Goal: Task Accomplishment & Management: Manage account settings

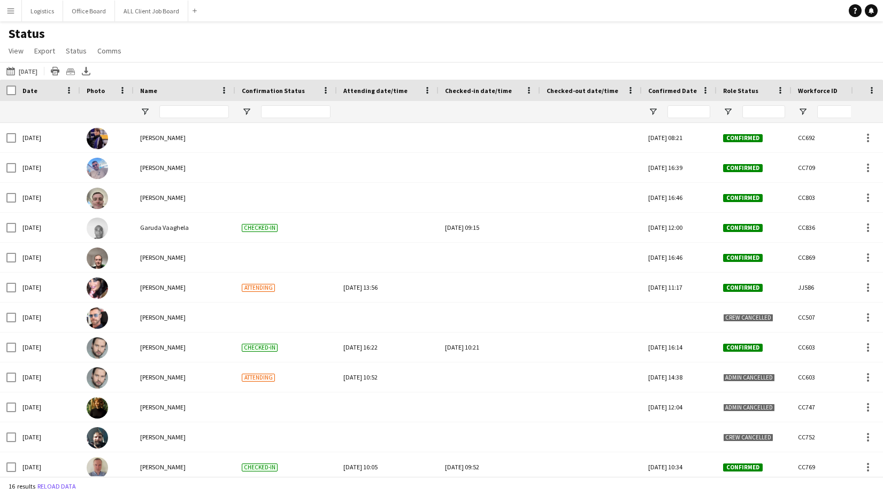
scroll to position [126, 0]
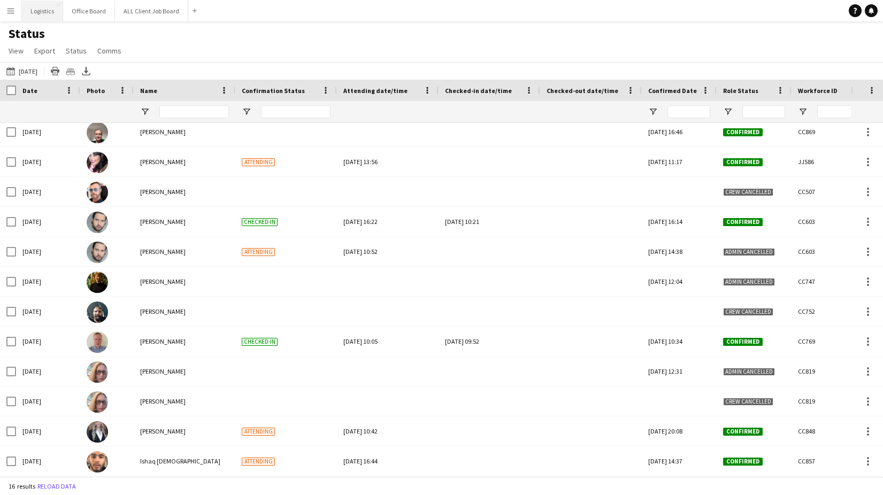
click at [42, 10] on button "Logistics Close" at bounding box center [42, 11] width 41 height 21
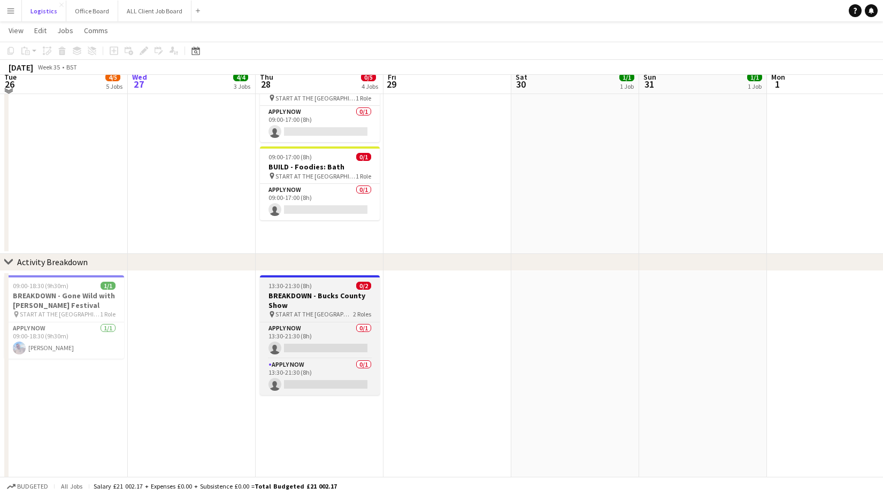
scroll to position [205, 0]
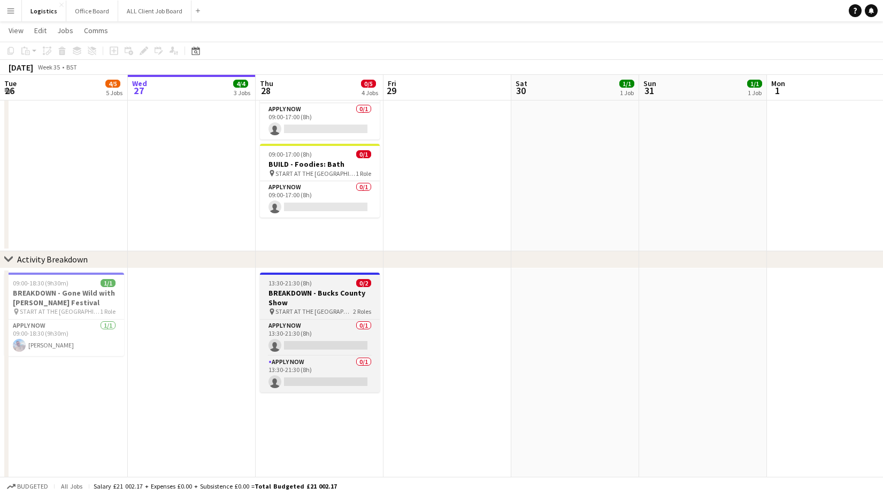
click at [304, 288] on h3 "BREAKDOWN - Bucks County Show" at bounding box center [320, 297] width 120 height 19
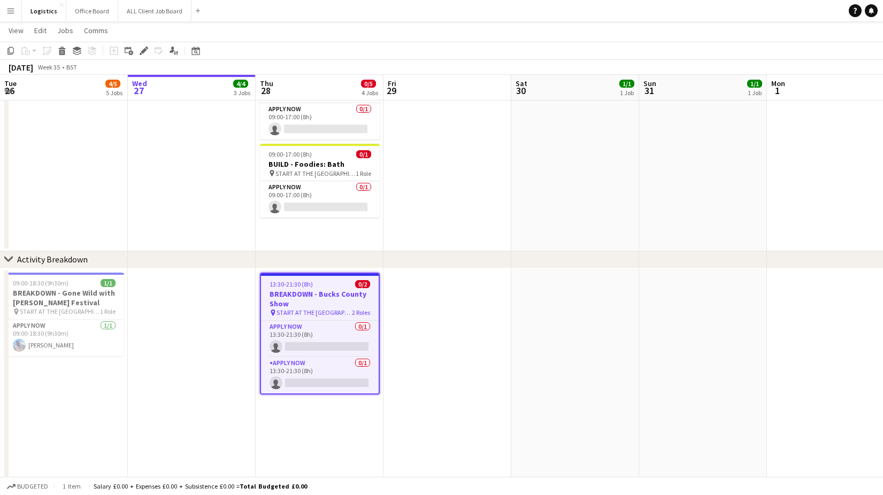
drag, startPoint x: 141, startPoint y: 53, endPoint x: 182, endPoint y: 68, distance: 44.3
click at [143, 52] on icon "Edit" at bounding box center [144, 51] width 9 height 9
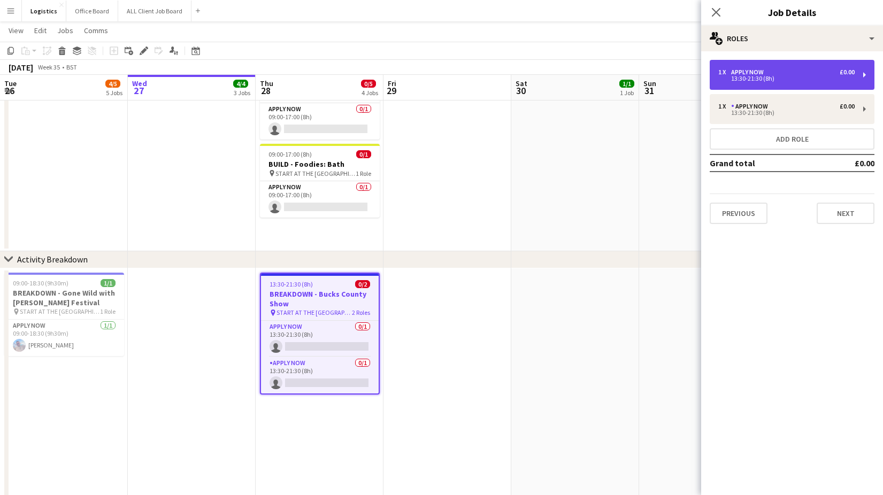
click at [759, 76] on div "13:30-21:30 (8h)" at bounding box center [787, 78] width 136 height 5
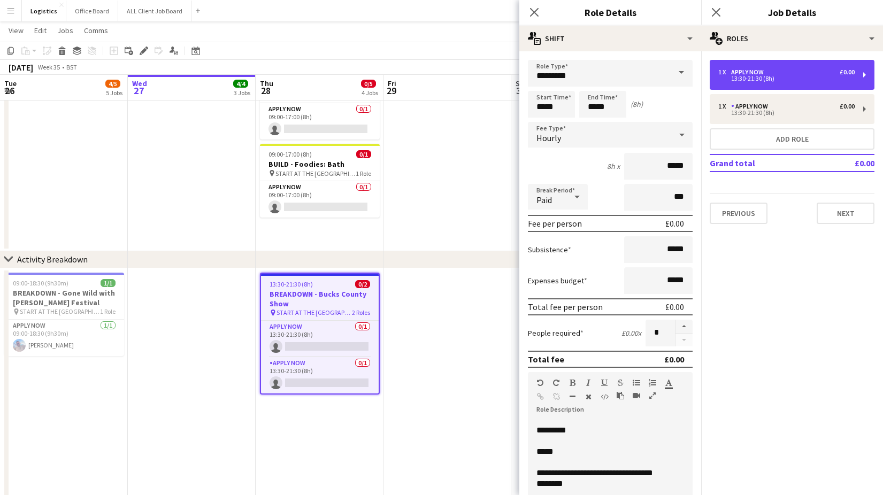
scroll to position [14, 0]
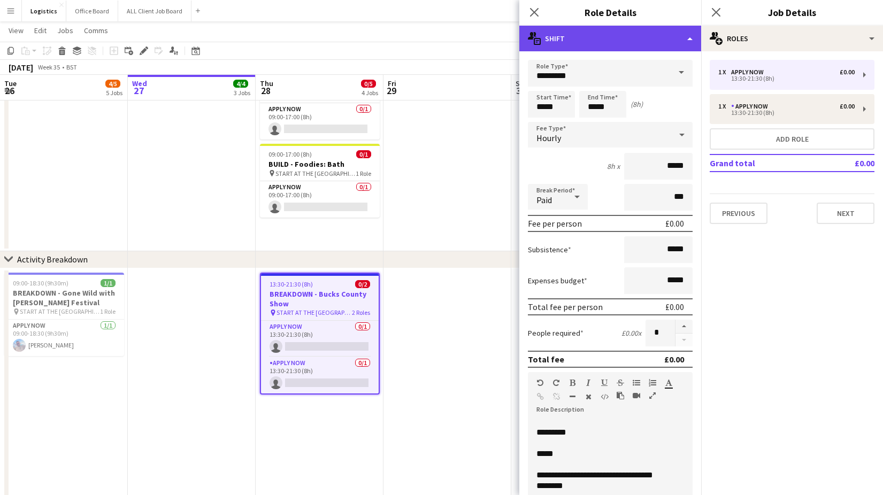
click at [640, 41] on div "multiple-actions-text Shift" at bounding box center [611, 39] width 182 height 26
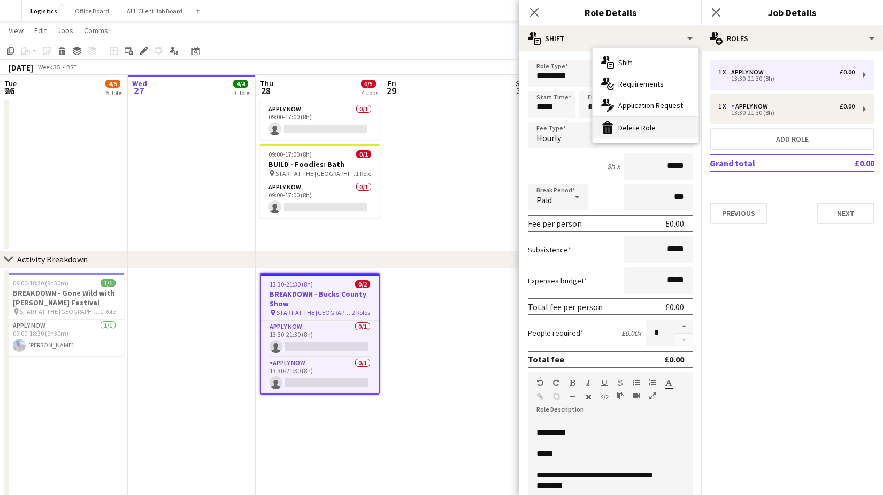
click at [630, 131] on div "bin-2 Delete Role" at bounding box center [646, 127] width 106 height 21
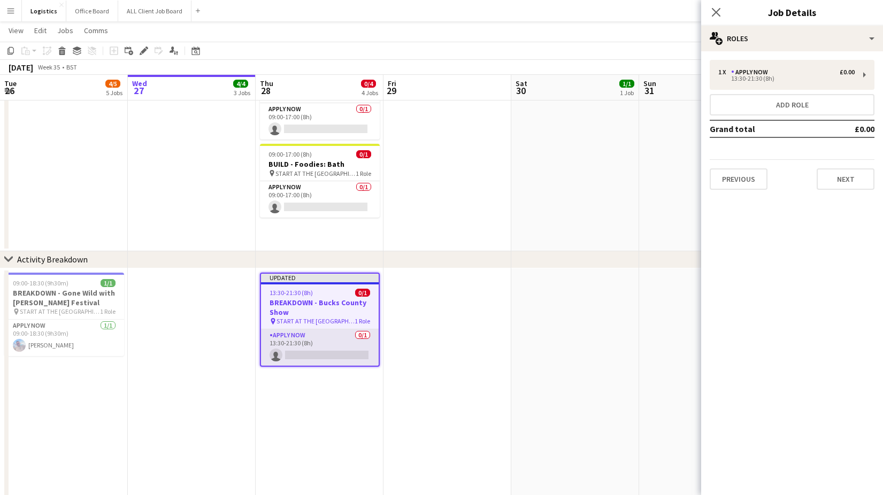
click at [306, 356] on app-card-role "APPLY NOW 0/1 13:30-21:30 (8h) single-neutral-actions" at bounding box center [320, 348] width 118 height 36
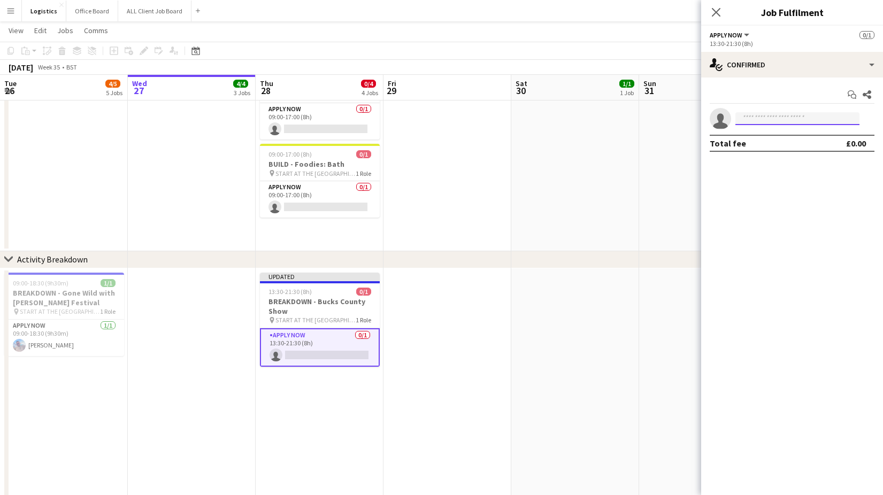
click at [778, 117] on input at bounding box center [798, 118] width 124 height 13
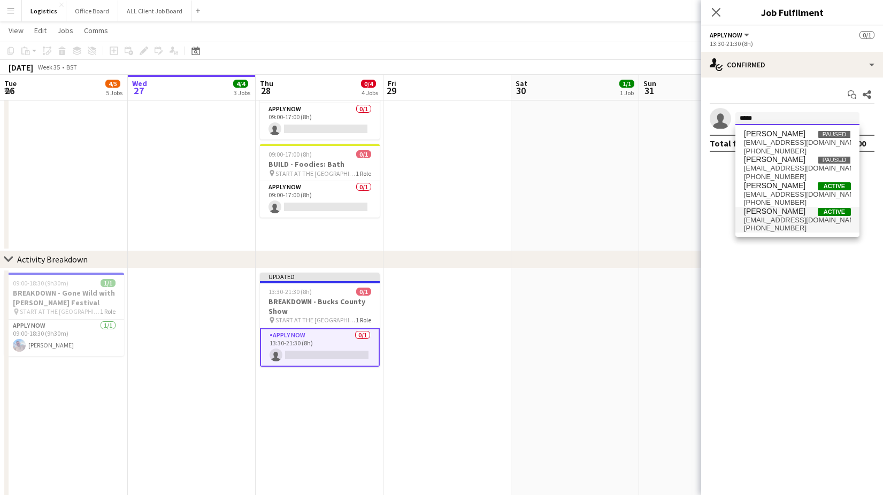
type input "*****"
click at [782, 222] on span "[EMAIL_ADDRESS][DOMAIN_NAME]" at bounding box center [797, 220] width 107 height 9
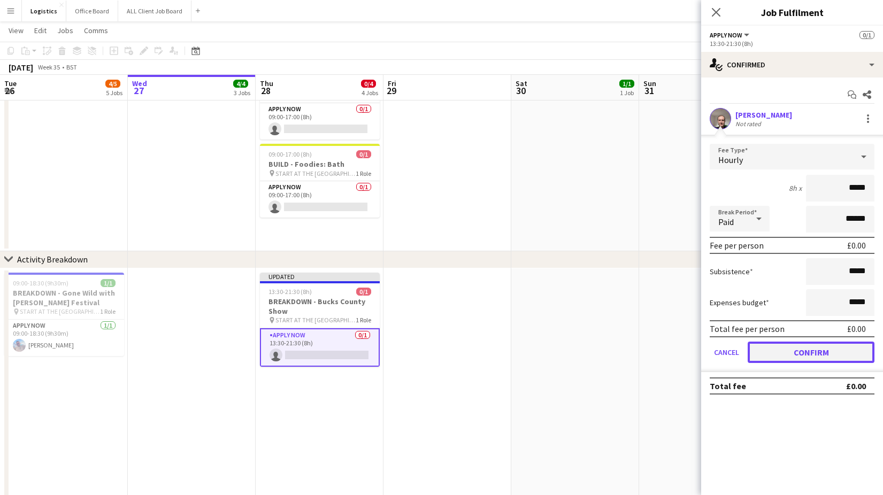
click at [807, 349] on button "Confirm" at bounding box center [811, 352] width 127 height 21
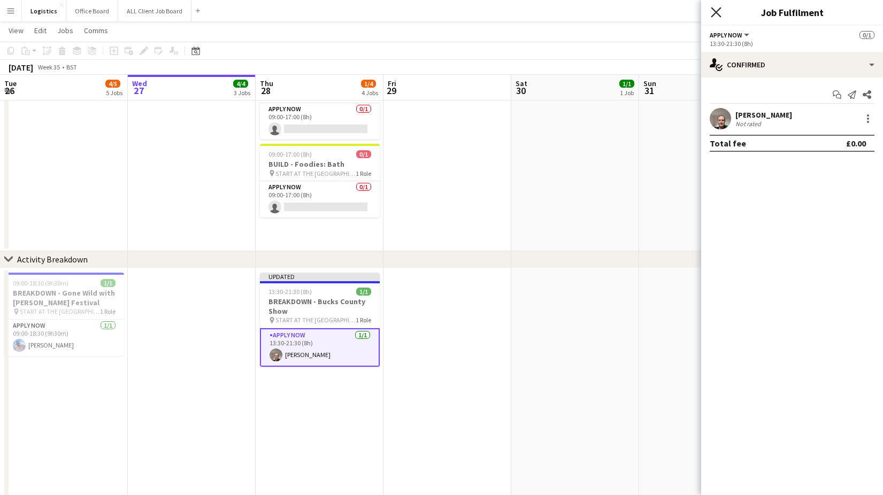
click at [719, 12] on icon "Close pop-in" at bounding box center [716, 12] width 10 height 10
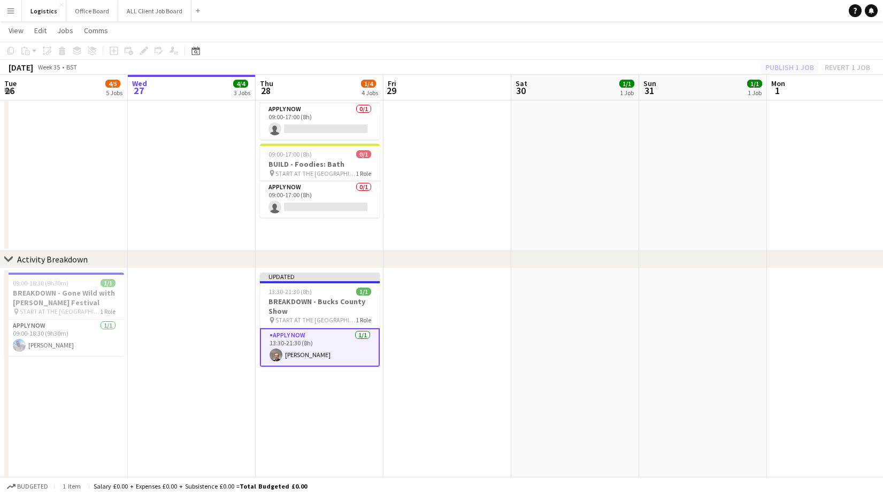
click at [801, 67] on div "Publish 1 job Revert 1 job" at bounding box center [818, 67] width 131 height 14
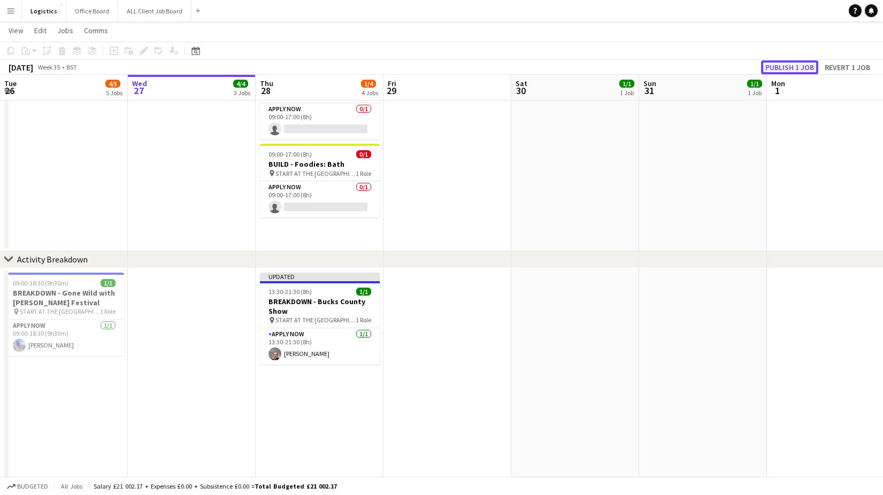
click at [793, 67] on button "Publish 1 job" at bounding box center [789, 67] width 57 height 14
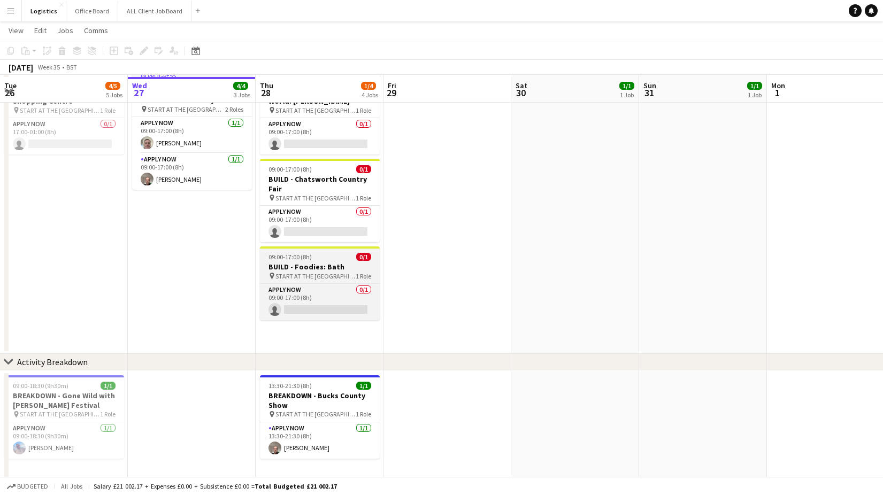
scroll to position [101, 0]
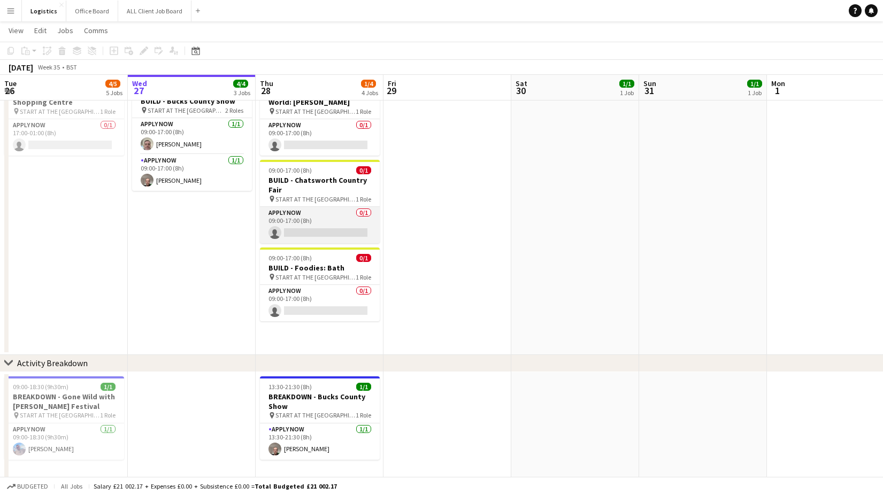
click at [304, 230] on app-card-role "APPLY NOW 0/1 09:00-17:00 (8h) single-neutral-actions" at bounding box center [320, 225] width 120 height 36
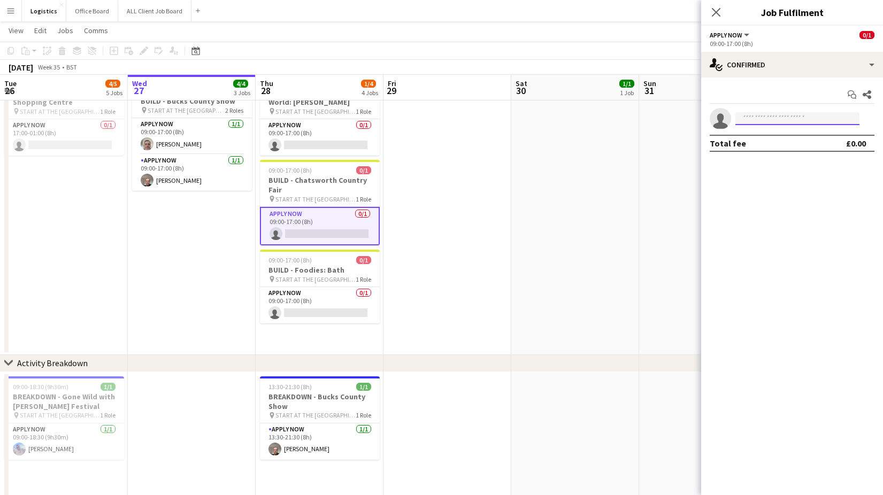
click at [744, 121] on input at bounding box center [798, 118] width 124 height 13
type input "*******"
click at [775, 146] on span "[EMAIL_ADDRESS][DOMAIN_NAME]" at bounding box center [797, 143] width 107 height 9
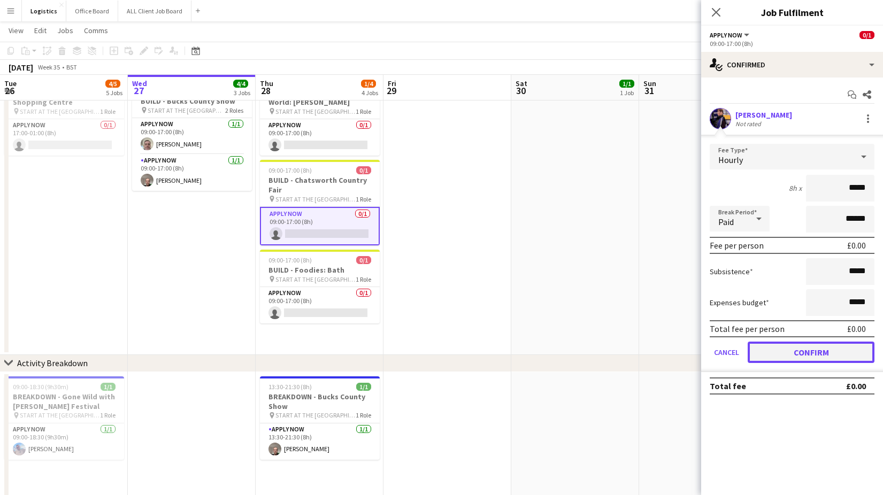
click at [798, 354] on button "Confirm" at bounding box center [811, 352] width 127 height 21
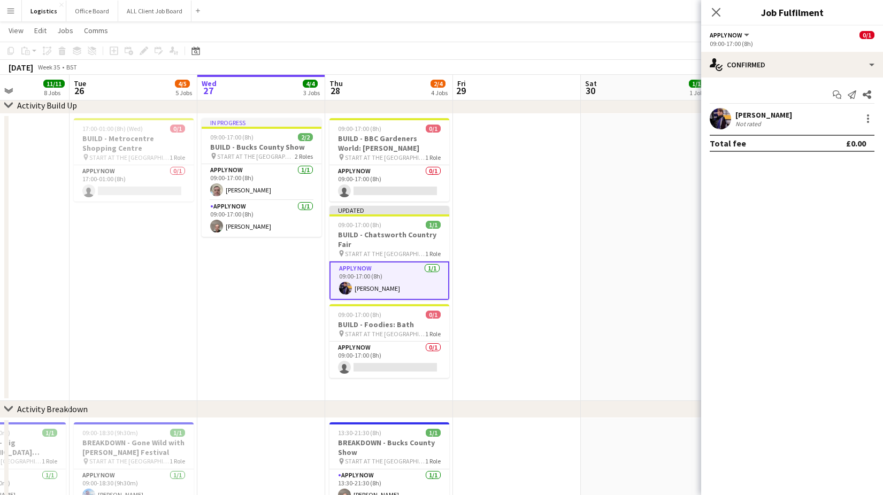
scroll to position [42, 0]
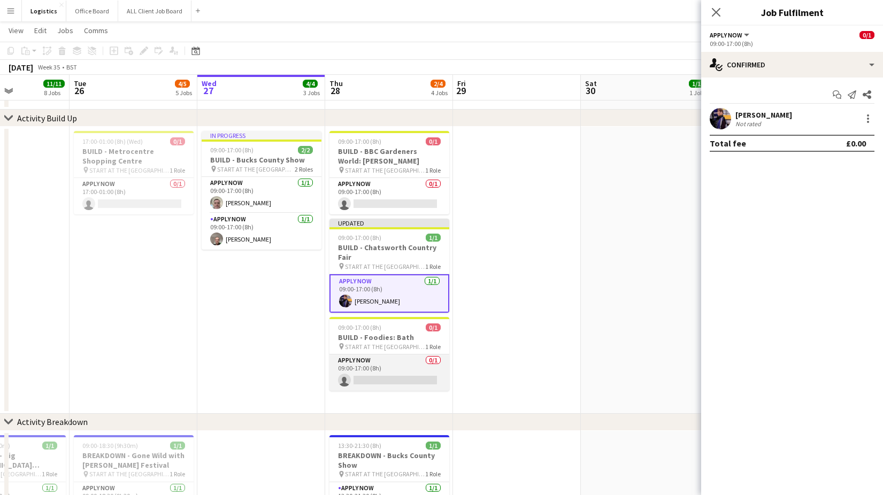
click at [395, 380] on app-card-role "APPLY NOW 0/1 09:00-17:00 (8h) single-neutral-actions" at bounding box center [390, 373] width 120 height 36
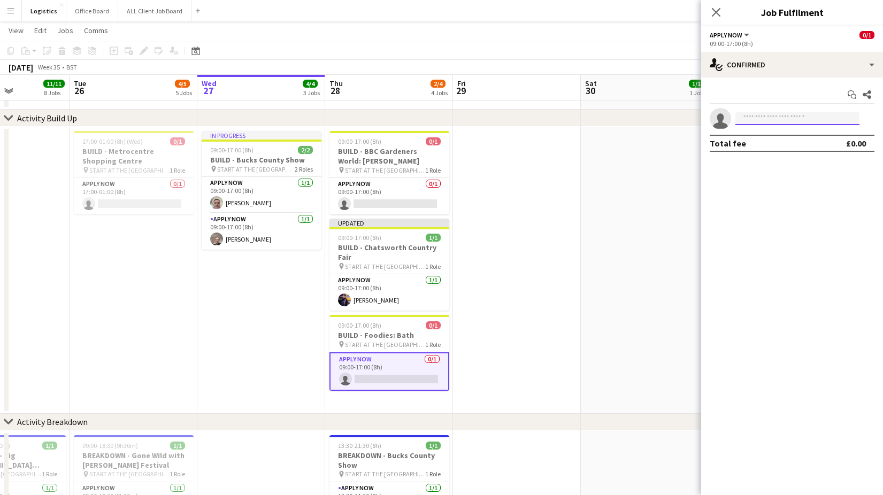
click at [751, 117] on input at bounding box center [798, 118] width 124 height 13
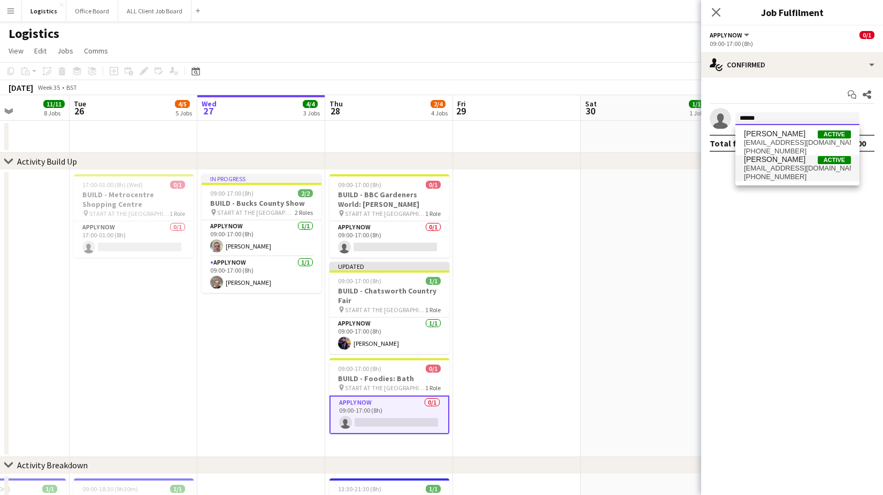
type input "******"
click at [767, 169] on span "[EMAIL_ADDRESS][DOMAIN_NAME]" at bounding box center [797, 168] width 107 height 9
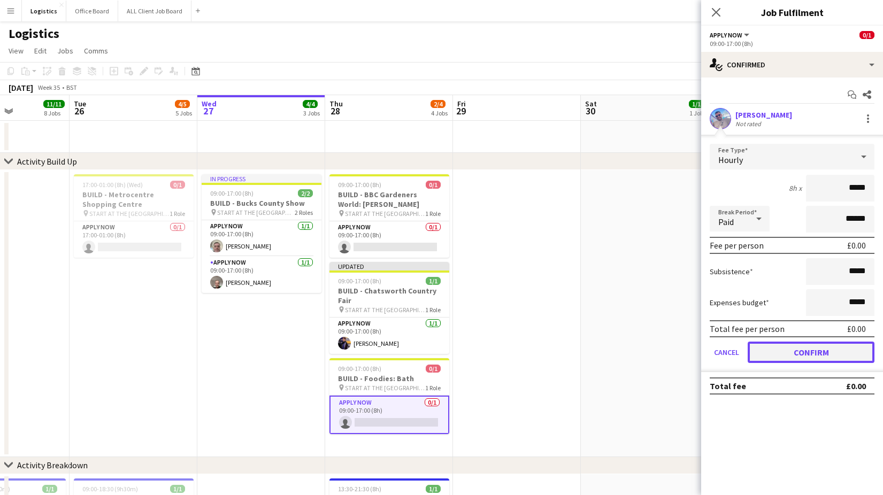
click at [808, 355] on button "Confirm" at bounding box center [811, 352] width 127 height 21
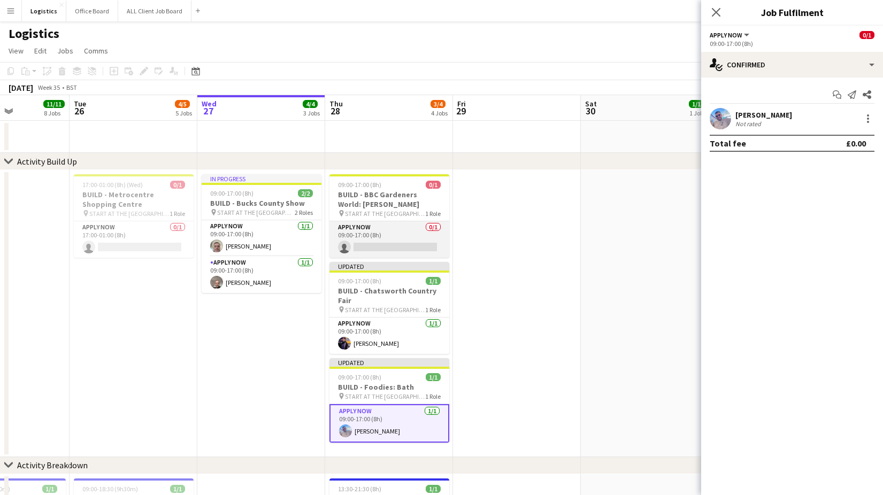
drag, startPoint x: 383, startPoint y: 248, endPoint x: 396, endPoint y: 246, distance: 13.6
click at [384, 248] on app-card-role "APPLY NOW 0/1 09:00-17:00 (8h) single-neutral-actions" at bounding box center [390, 240] width 120 height 36
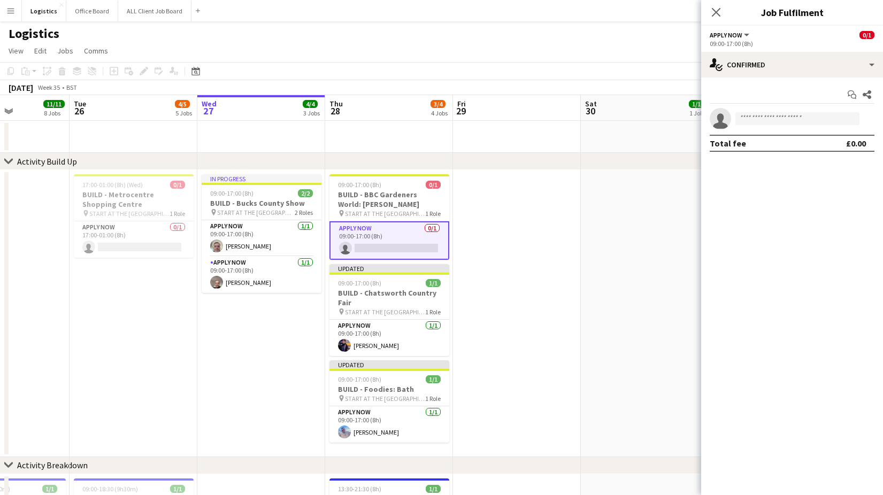
scroll to position [0, 314]
click at [755, 117] on input at bounding box center [798, 118] width 124 height 13
type input "******"
click at [767, 142] on span "[EMAIL_ADDRESS][DOMAIN_NAME]" at bounding box center [797, 143] width 107 height 9
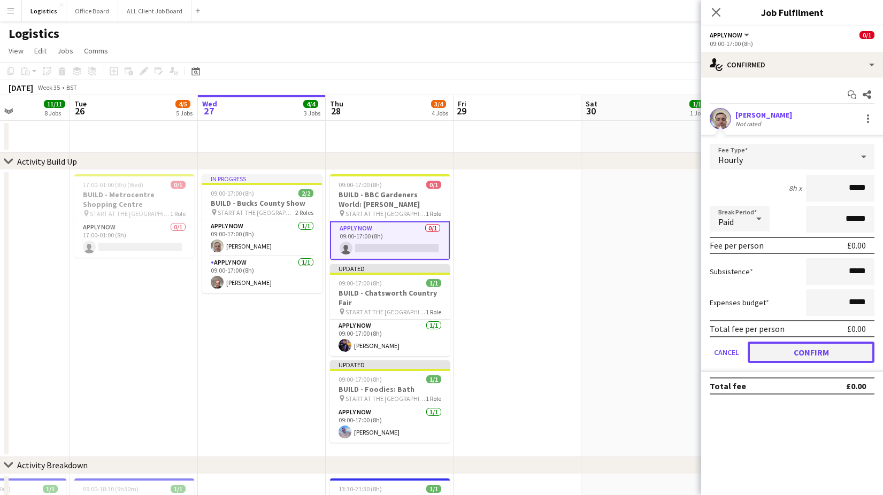
click at [810, 352] on button "Confirm" at bounding box center [811, 352] width 127 height 21
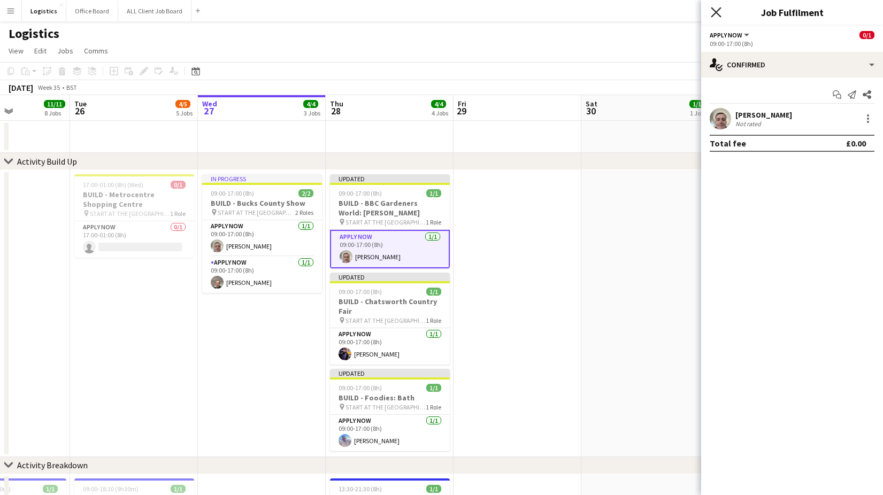
click at [717, 12] on icon "Close pop-in" at bounding box center [716, 12] width 10 height 10
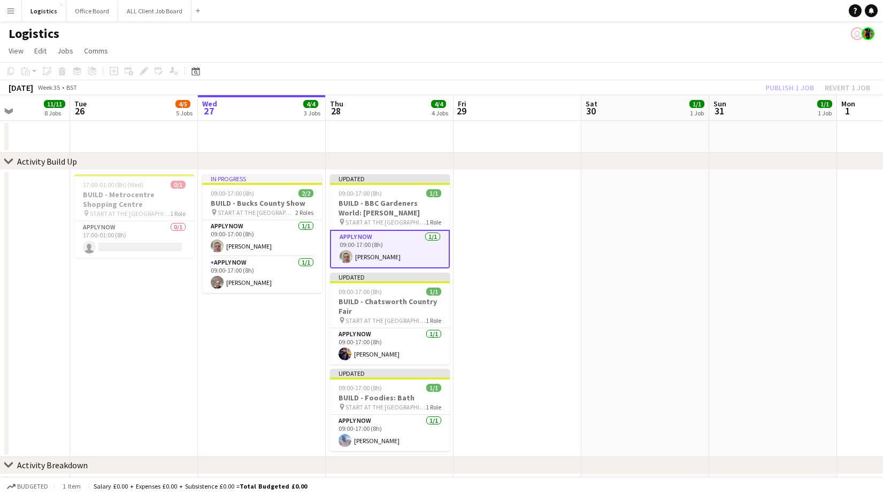
click at [785, 84] on div "Publish 1 job Revert 1 job" at bounding box center [818, 88] width 131 height 14
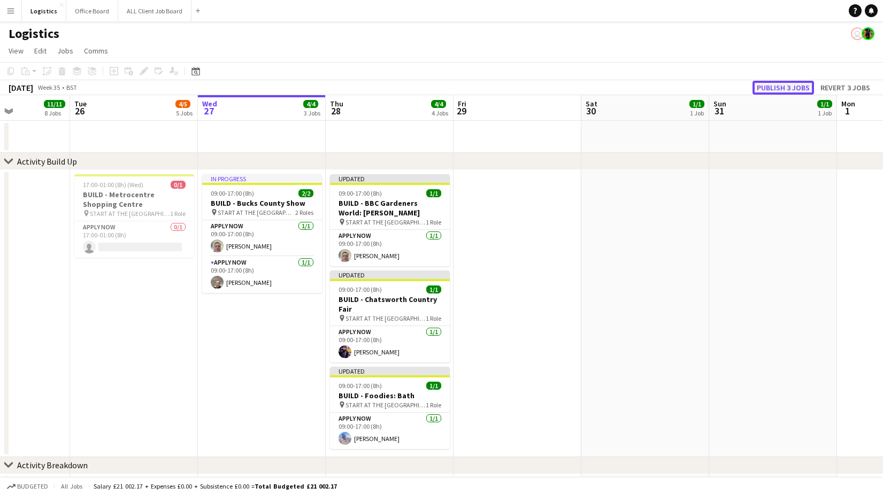
click at [786, 86] on button "Publish 3 jobs" at bounding box center [784, 88] width 62 height 14
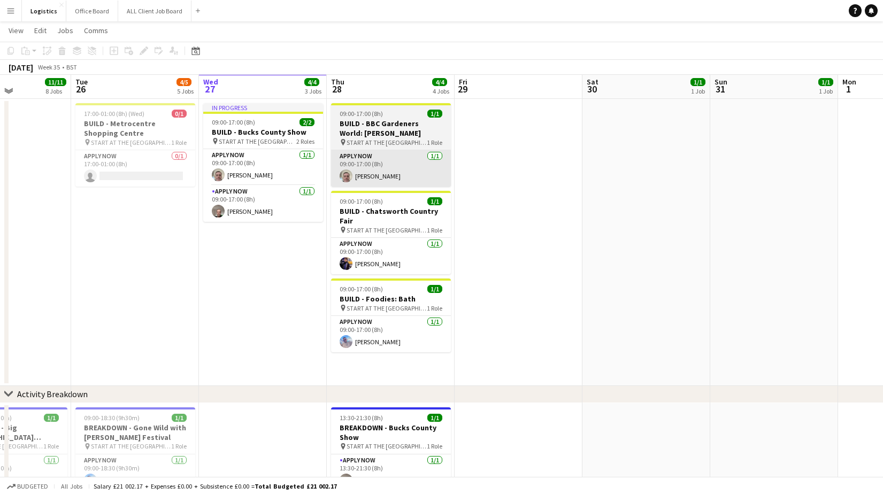
scroll to position [65, 0]
